Goal: Task Accomplishment & Management: Complete application form

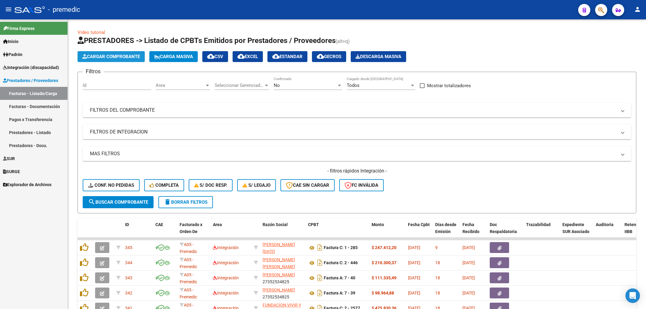
click at [113, 54] on span "Cargar Comprobante" at bounding box center [111, 56] width 58 height 5
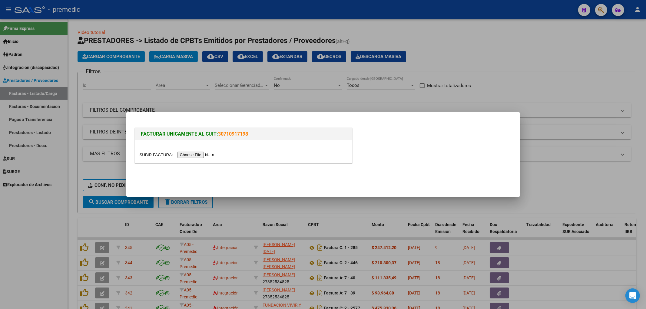
click at [210, 154] on input "file" at bounding box center [178, 155] width 77 height 6
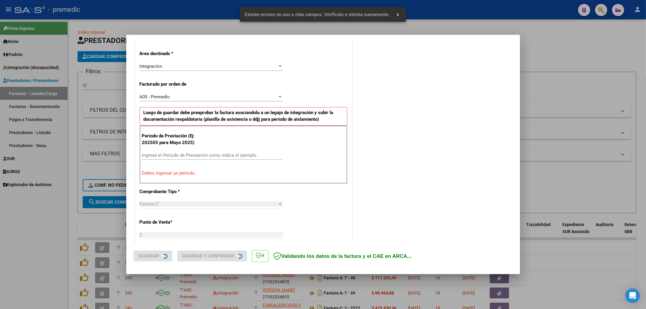
scroll to position [141, 0]
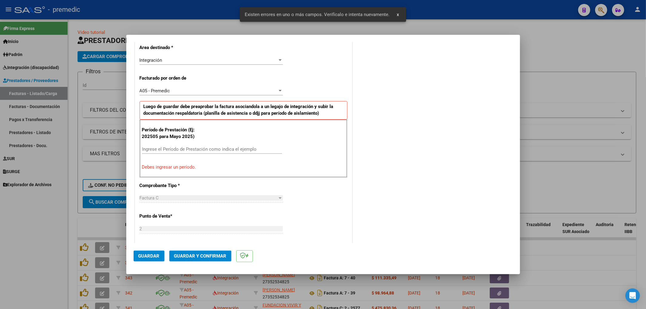
click at [267, 149] on input "Ingrese el Período de Prestación como indica el ejemplo" at bounding box center [212, 149] width 140 height 5
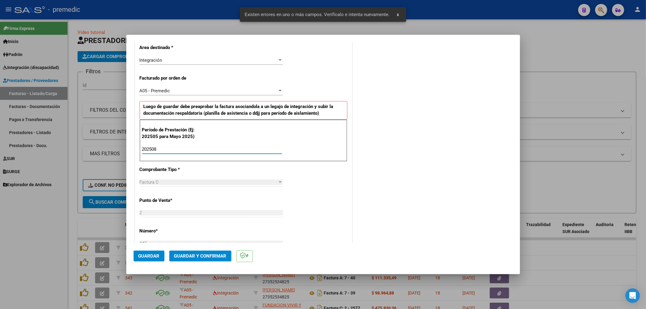
type input "202508"
click at [295, 166] on div "CUIT * 27-34999362-2 Ingresar CUIT ANALISIS PRESTADOR [PERSON_NAME] [PERSON_NAM…" at bounding box center [243, 237] width 217 height 521
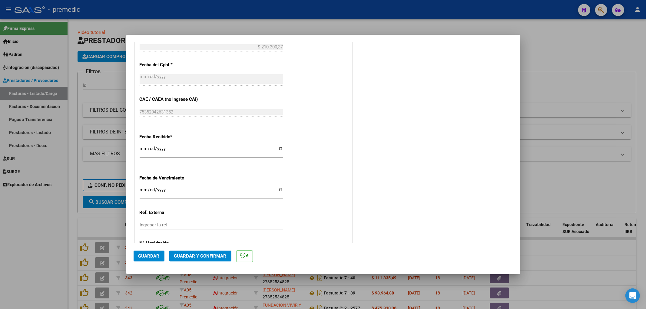
scroll to position [370, 0]
click at [141, 188] on input "Ingresar la fecha" at bounding box center [211, 191] width 143 height 10
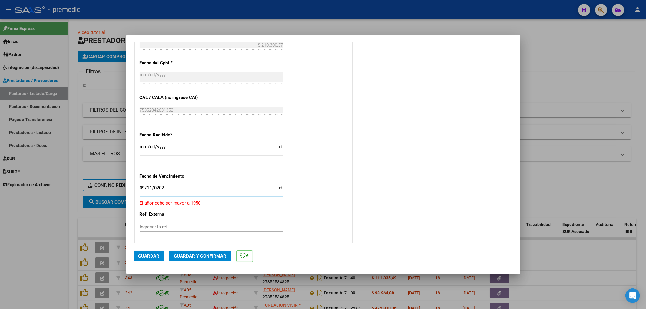
type input "[DATE]"
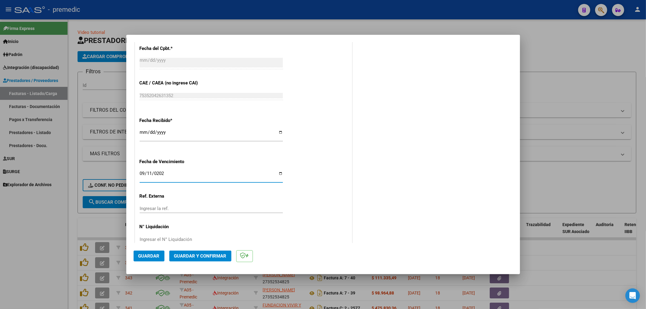
scroll to position [397, 0]
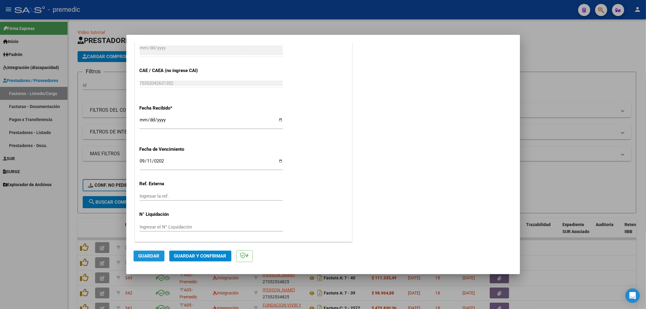
click at [149, 258] on span "Guardar" at bounding box center [148, 256] width 21 height 5
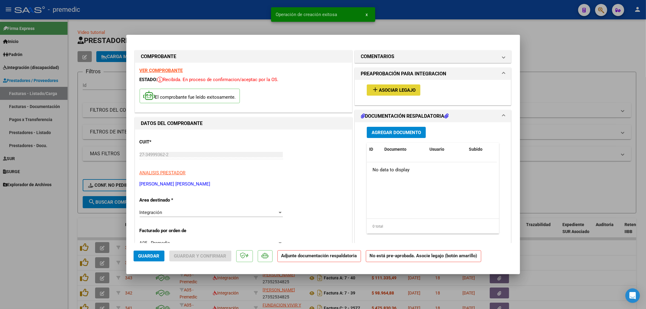
click at [398, 89] on span "Asociar Legajo" at bounding box center [397, 90] width 37 height 5
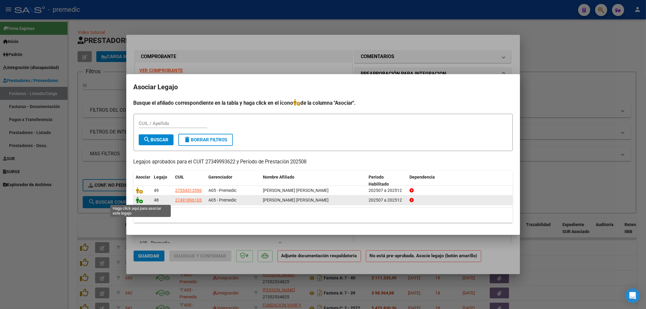
click at [141, 201] on icon at bounding box center [139, 200] width 7 height 7
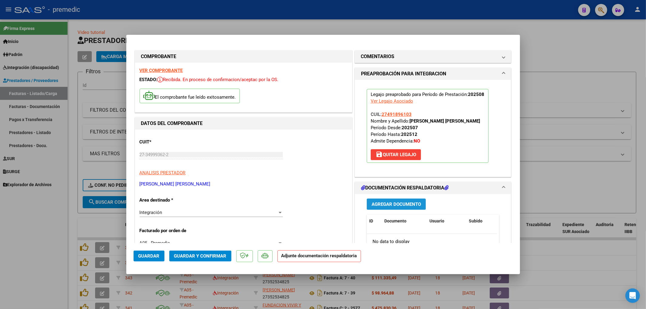
click at [399, 208] on button "Agregar Documento" at bounding box center [396, 204] width 59 height 11
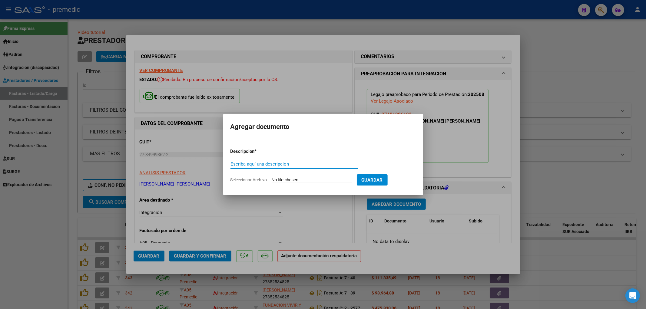
click at [305, 181] on input "Seleccionar Archivo" at bounding box center [312, 181] width 80 height 6
type input "C:\fakepath\[PERSON_NAME] PSI [DATE].pdf"
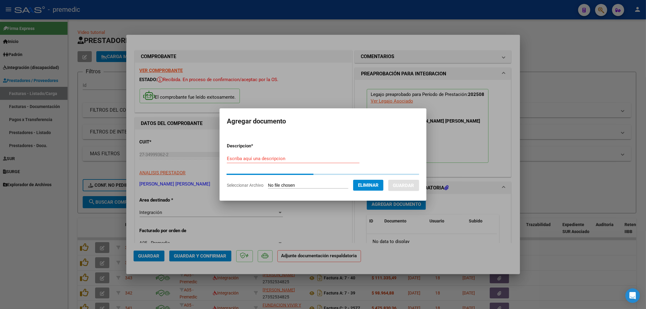
click at [251, 159] on input "Escriba aquí una descripcion" at bounding box center [293, 158] width 133 height 5
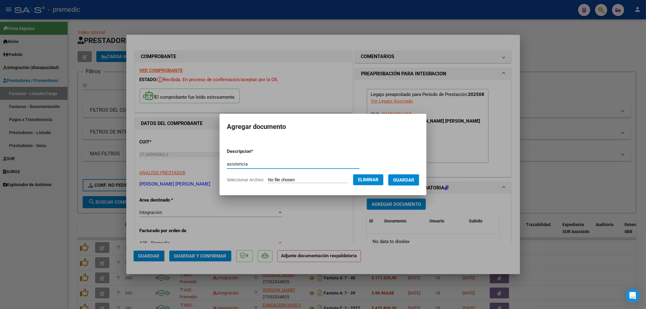
type input "asistencia"
click at [403, 182] on span "Guardar" at bounding box center [403, 180] width 21 height 5
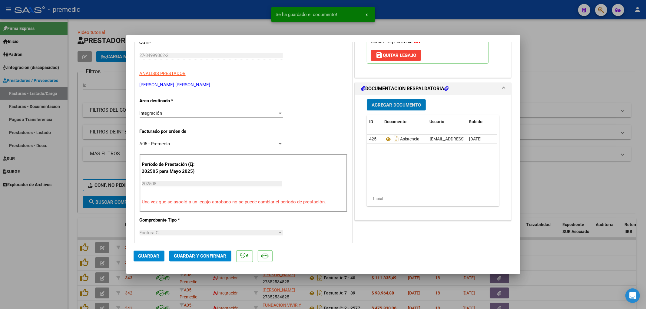
scroll to position [101, 0]
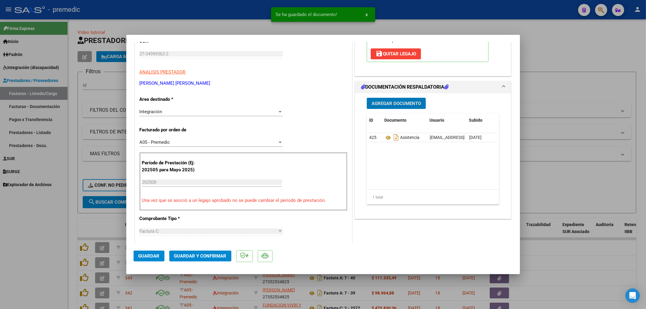
click at [153, 260] on button "Guardar" at bounding box center [149, 256] width 31 height 11
drag, startPoint x: 155, startPoint y: 257, endPoint x: 298, endPoint y: 259, distance: 142.7
click at [155, 258] on span "Guardar" at bounding box center [148, 256] width 21 height 5
click at [601, 257] on div at bounding box center [323, 154] width 646 height 309
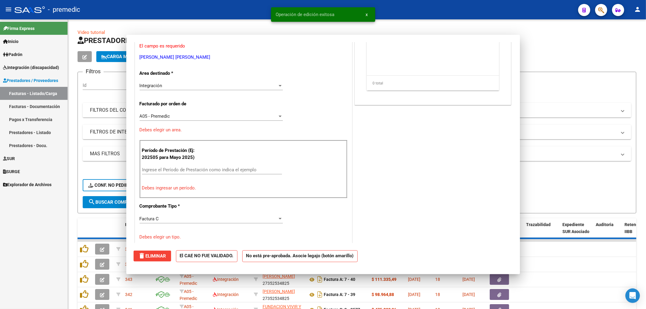
scroll to position [0, 0]
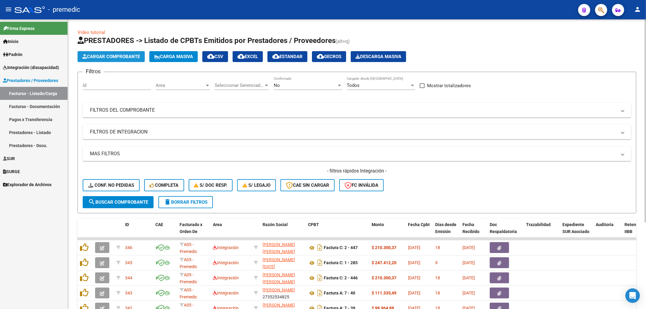
click at [116, 56] on span "Cargar Comprobante" at bounding box center [111, 56] width 58 height 5
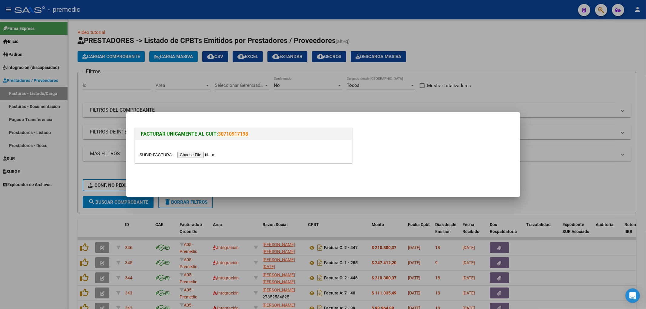
drag, startPoint x: 176, startPoint y: 152, endPoint x: 187, endPoint y: 154, distance: 11.4
click at [177, 152] on div at bounding box center [244, 155] width 208 height 7
drag, startPoint x: 190, startPoint y: 148, endPoint x: 194, endPoint y: 151, distance: 5.0
click at [190, 148] on div at bounding box center [243, 151] width 217 height 23
click at [201, 158] on div at bounding box center [243, 151] width 217 height 23
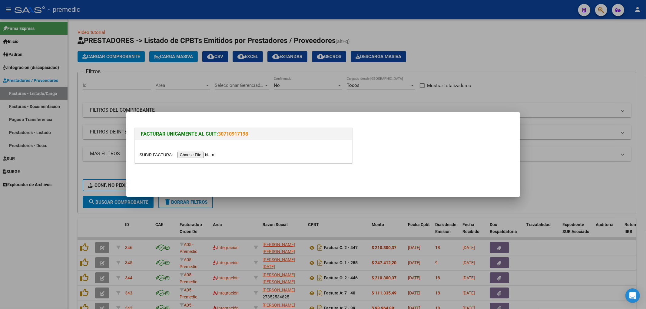
click at [201, 155] on input "file" at bounding box center [178, 155] width 77 height 6
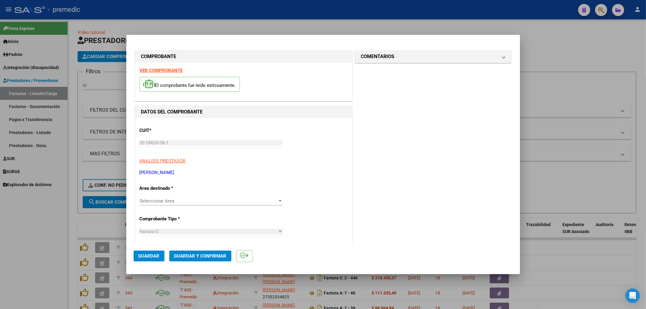
click at [163, 202] on span "Seleccionar Area" at bounding box center [209, 200] width 138 height 5
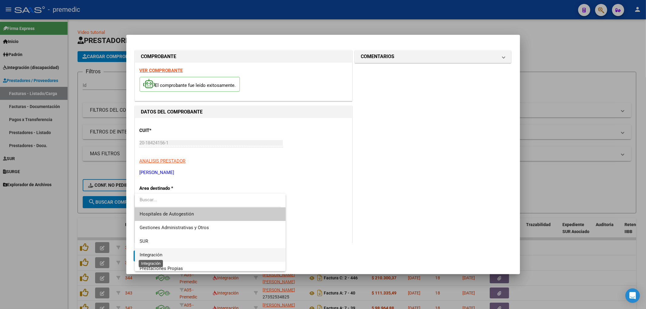
click at [162, 257] on span "Integración" at bounding box center [151, 254] width 23 height 5
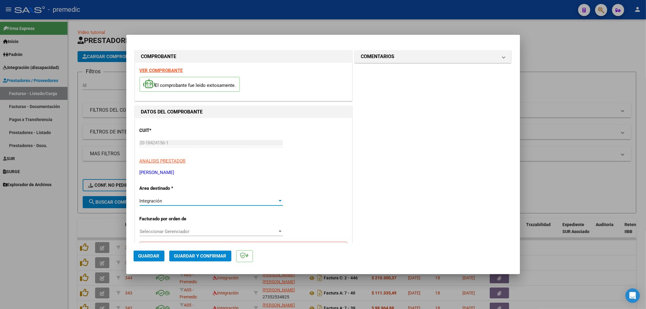
scroll to position [34, 0]
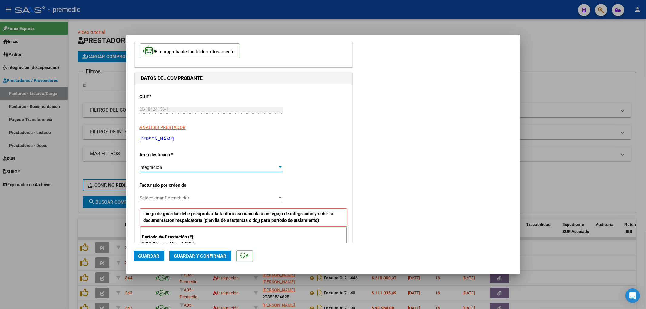
click at [186, 201] on div "Seleccionar Gerenciador Seleccionar Gerenciador" at bounding box center [211, 198] width 143 height 9
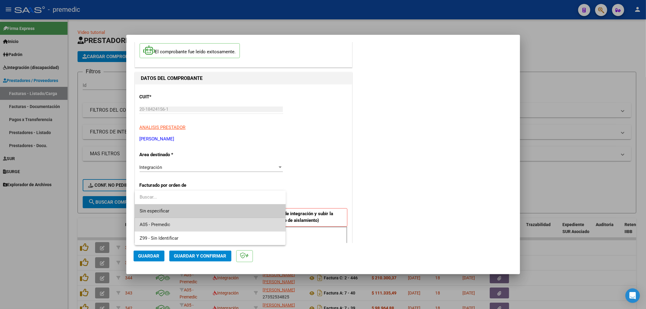
click at [173, 223] on span "A05 - Premedic" at bounding box center [211, 225] width 142 height 14
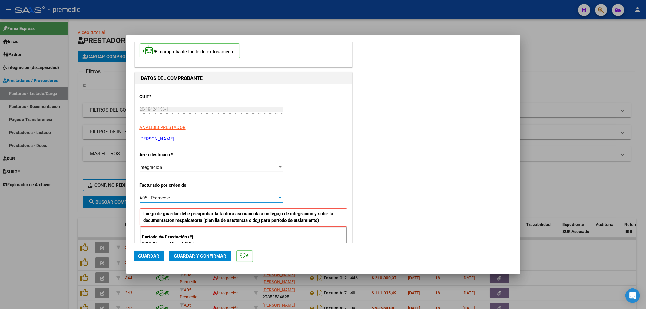
scroll to position [101, 0]
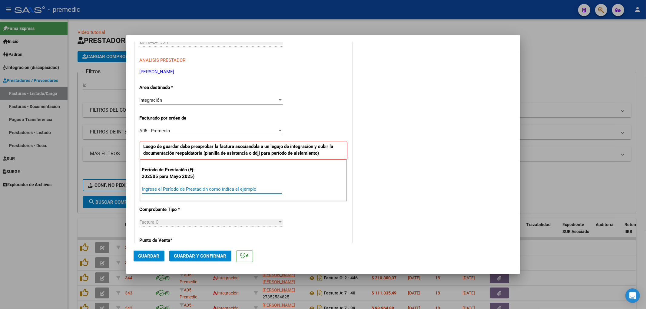
click at [238, 191] on input "Ingrese el Período de Prestación como indica el ejemplo" at bounding box center [212, 189] width 140 height 5
type input "202507"
click at [449, 193] on div "COMENTARIOS Comentarios De la Obra Social: Comentarios de la Obra Social (no vi…" at bounding box center [433, 244] width 159 height 592
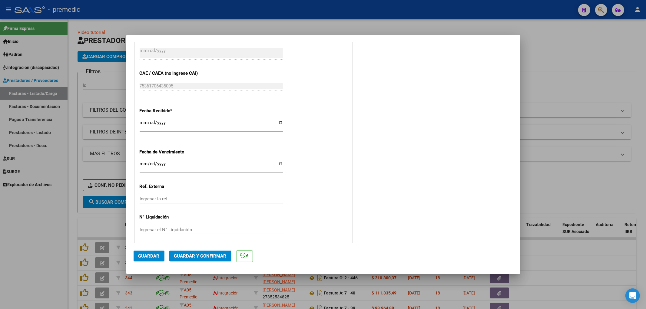
scroll to position [397, 0]
click at [142, 160] on input "Ingresar la fecha" at bounding box center [211, 164] width 143 height 10
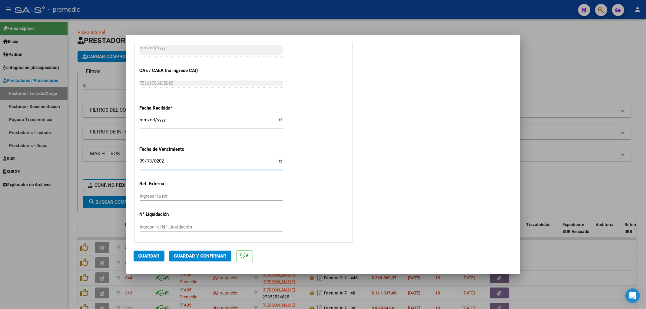
type input "[DATE]"
click at [143, 261] on button "Guardar" at bounding box center [149, 256] width 31 height 11
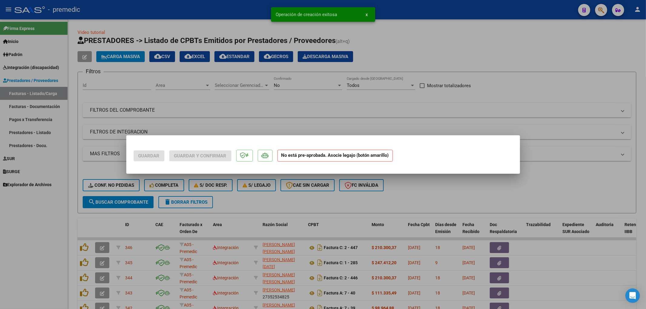
scroll to position [0, 0]
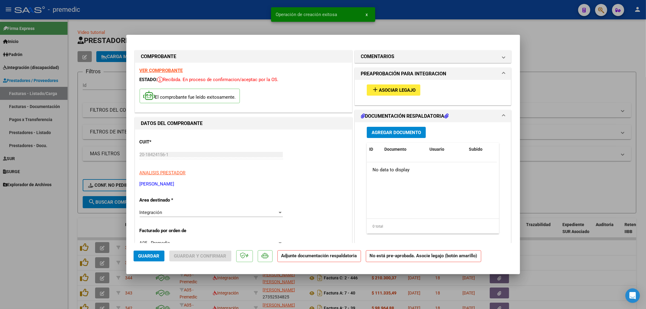
click at [397, 86] on button "add Asociar Legajo" at bounding box center [394, 90] width 54 height 11
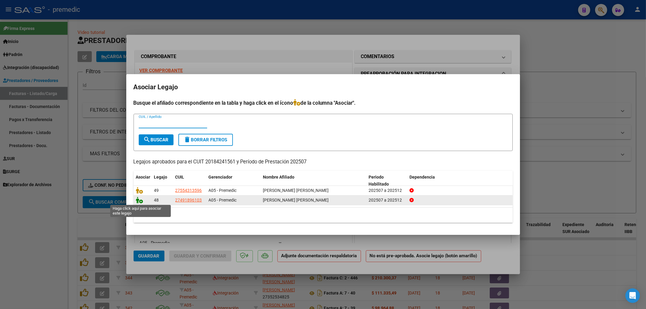
click at [142, 202] on icon at bounding box center [139, 200] width 7 height 7
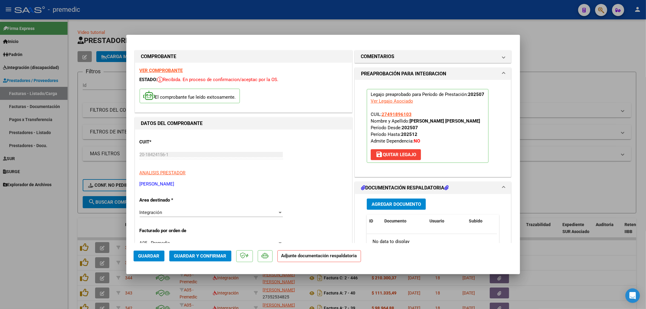
click at [405, 203] on span "Agregar Documento" at bounding box center [396, 204] width 49 height 5
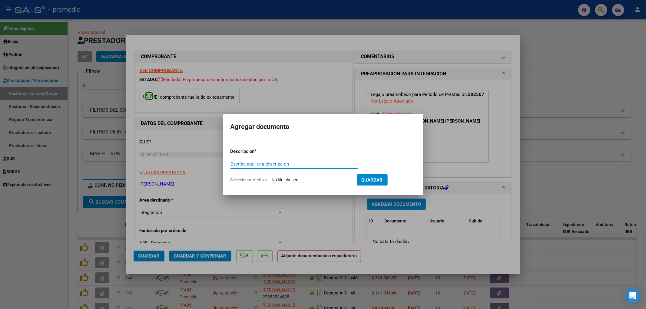
click at [285, 185] on form "Descripcion * Escriba aquí una descripcion Seleccionar Archivo Guardar" at bounding box center [323, 166] width 185 height 44
click at [286, 180] on input "Seleccionar Archivo" at bounding box center [312, 181] width 80 height 6
type input "C:\fakepath\[PERSON_NAME] PSP [DATE].pdf"
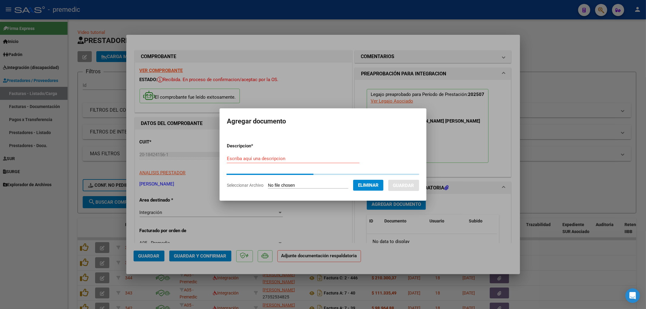
click at [246, 157] on form "Descripcion * Escriba aquí una descripcion Seleccionar Archivo Eliminar Guardar" at bounding box center [323, 165] width 192 height 55
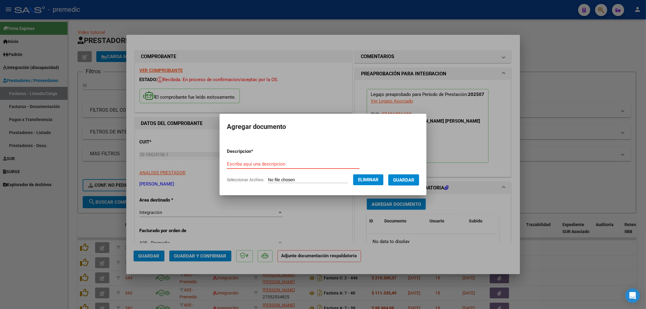
click at [232, 165] on input "Escriba aquí una descripcion" at bounding box center [293, 164] width 133 height 5
type input "asistencia"
click at [411, 184] on button "Guardar" at bounding box center [403, 180] width 31 height 11
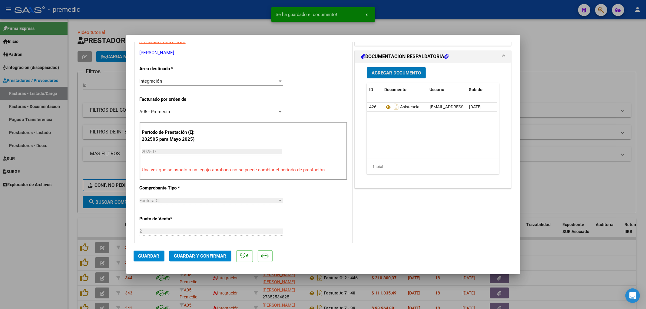
scroll to position [135, 0]
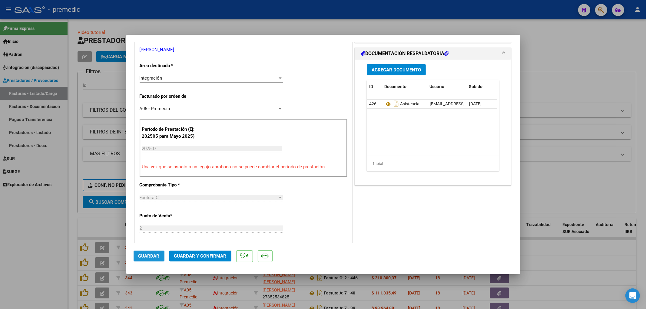
click at [155, 261] on button "Guardar" at bounding box center [149, 256] width 31 height 11
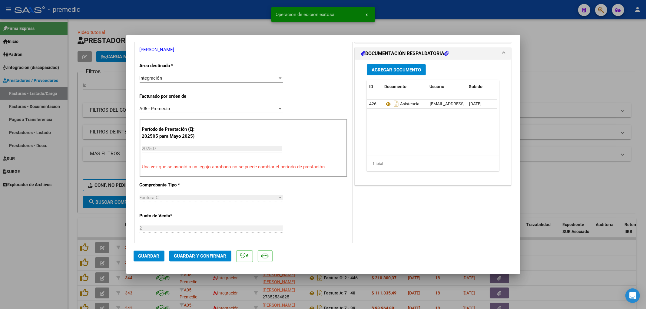
click at [604, 186] on div at bounding box center [323, 154] width 646 height 309
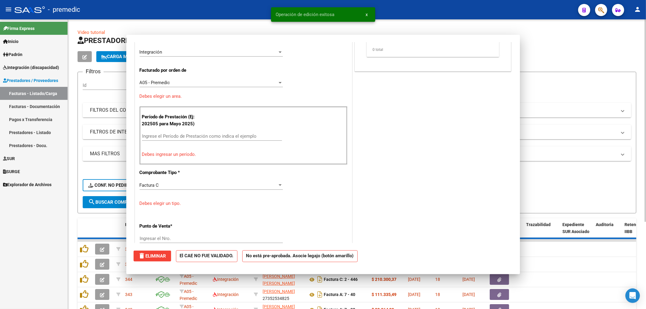
scroll to position [0, 0]
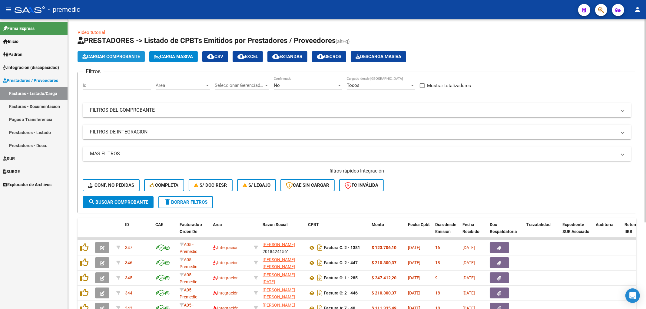
click at [124, 56] on span "Cargar Comprobante" at bounding box center [111, 56] width 58 height 5
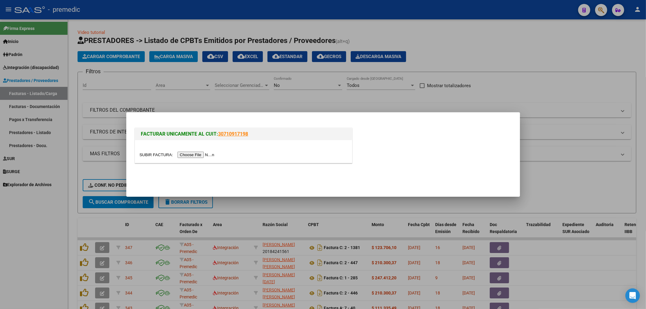
click at [205, 152] on input "file" at bounding box center [178, 155] width 77 height 6
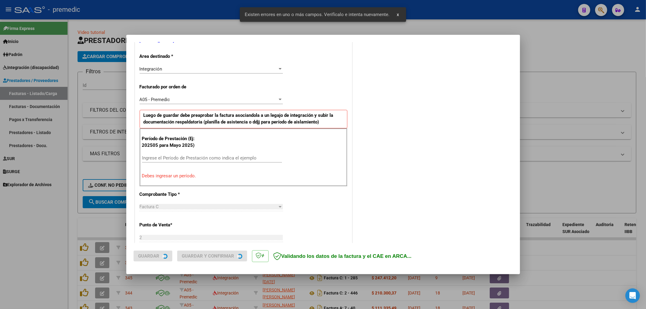
scroll to position [141, 0]
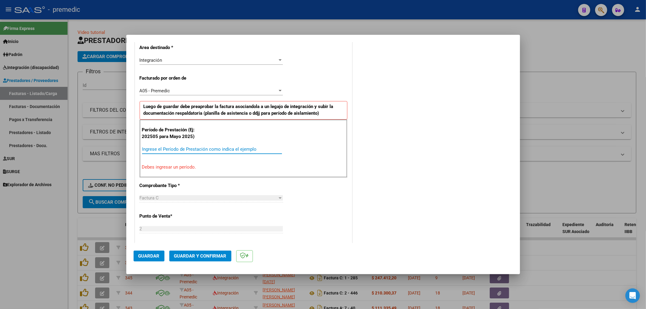
click at [174, 147] on input "Ingrese el Período de Prestación como indica el ejemplo" at bounding box center [212, 149] width 140 height 5
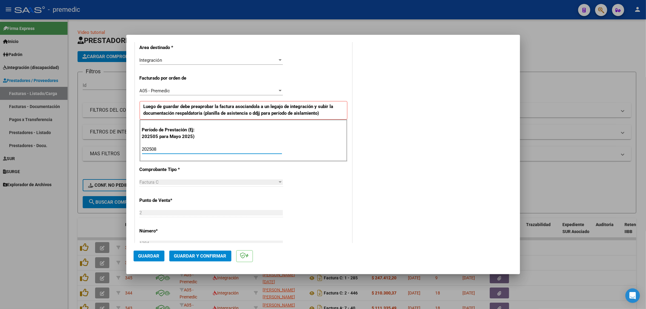
type input "202508"
click at [441, 172] on div "COMENTARIOS Comentarios De la Obra Social: Comentarios de la Obra Social (no vi…" at bounding box center [433, 204] width 159 height 592
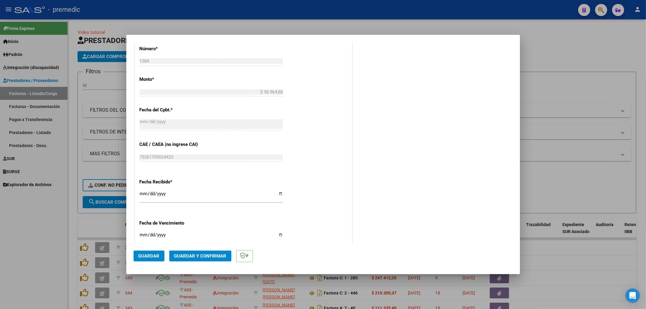
scroll to position [370, 0]
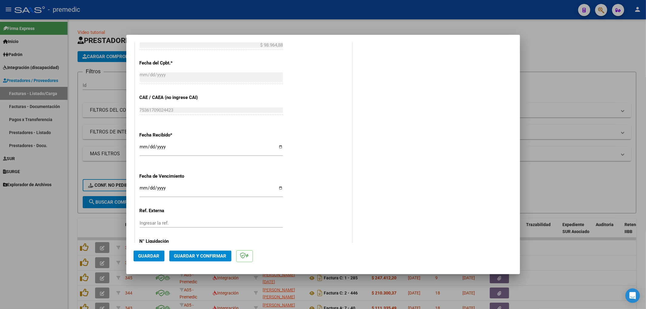
click at [145, 191] on input "Ingresar la fecha" at bounding box center [211, 191] width 143 height 10
type input "[DATE]"
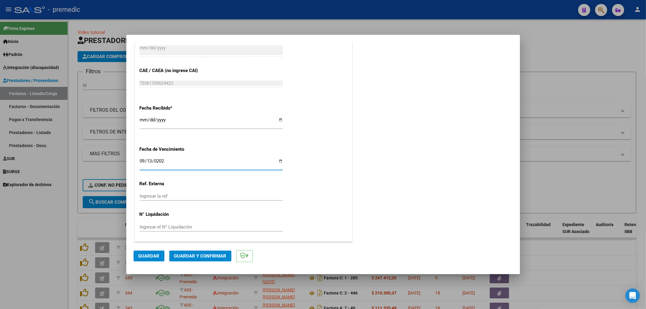
click at [148, 257] on span "Guardar" at bounding box center [148, 256] width 21 height 5
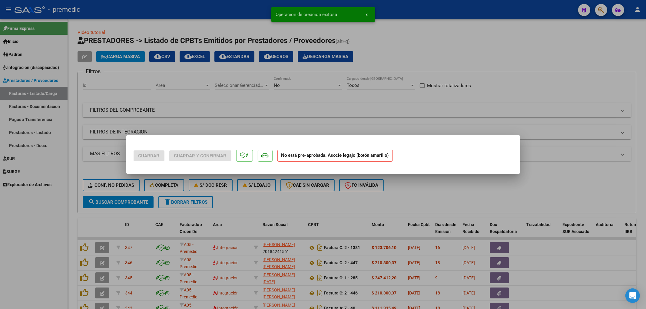
scroll to position [0, 0]
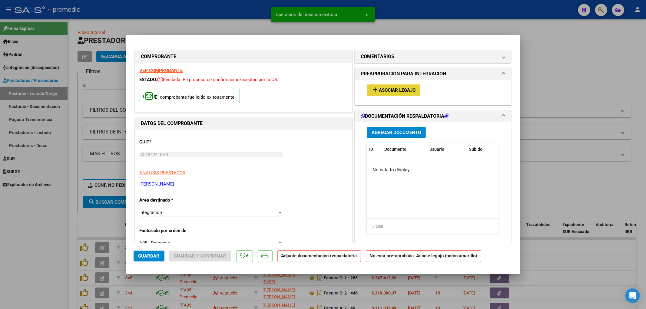
click at [405, 91] on span "Asociar Legajo" at bounding box center [397, 90] width 37 height 5
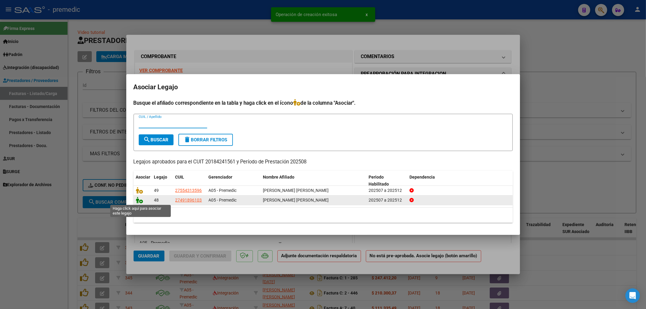
click at [138, 200] on icon at bounding box center [139, 200] width 7 height 7
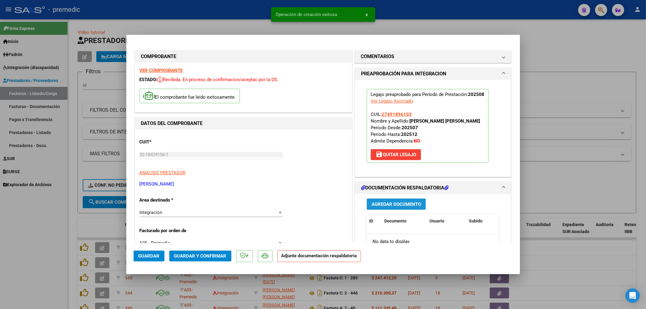
click at [395, 202] on span "Agregar Documento" at bounding box center [396, 204] width 49 height 5
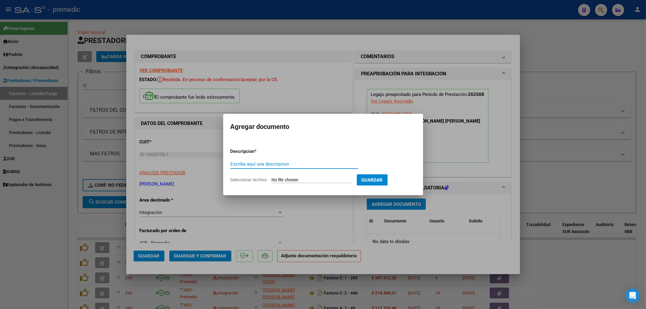
click at [296, 179] on input "Seleccionar Archivo" at bounding box center [312, 181] width 80 height 6
type input "C:\fakepath\[PERSON_NAME] PSP [DATE].pdf"
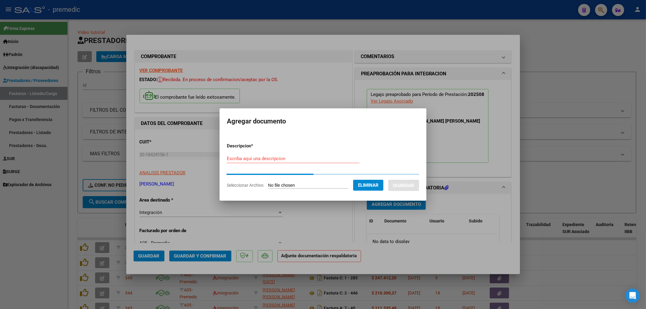
click at [286, 160] on input "Escriba aquí una descripcion" at bounding box center [293, 158] width 133 height 5
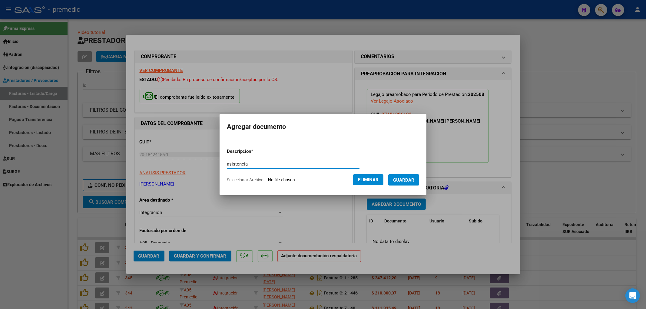
type input "asistencia"
click at [419, 180] on button "Guardar" at bounding box center [403, 180] width 31 height 11
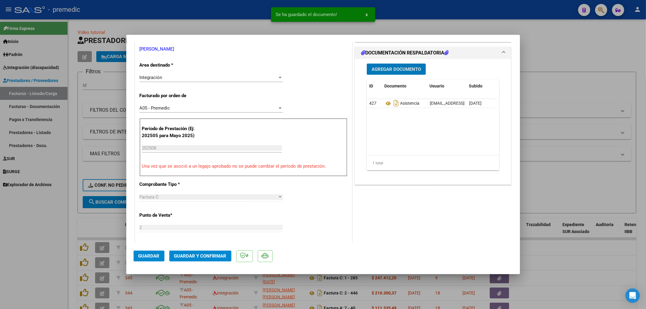
scroll to position [168, 0]
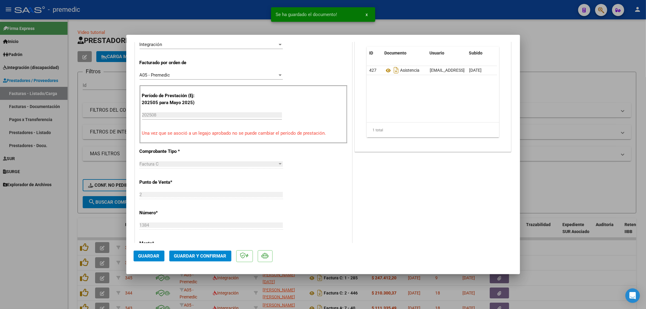
click at [146, 258] on span "Guardar" at bounding box center [148, 256] width 21 height 5
click at [593, 235] on div at bounding box center [323, 154] width 646 height 309
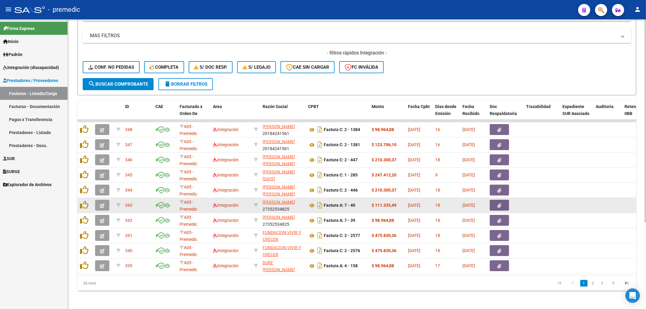
scroll to position [123, 0]
